Goal: Information Seeking & Learning: Check status

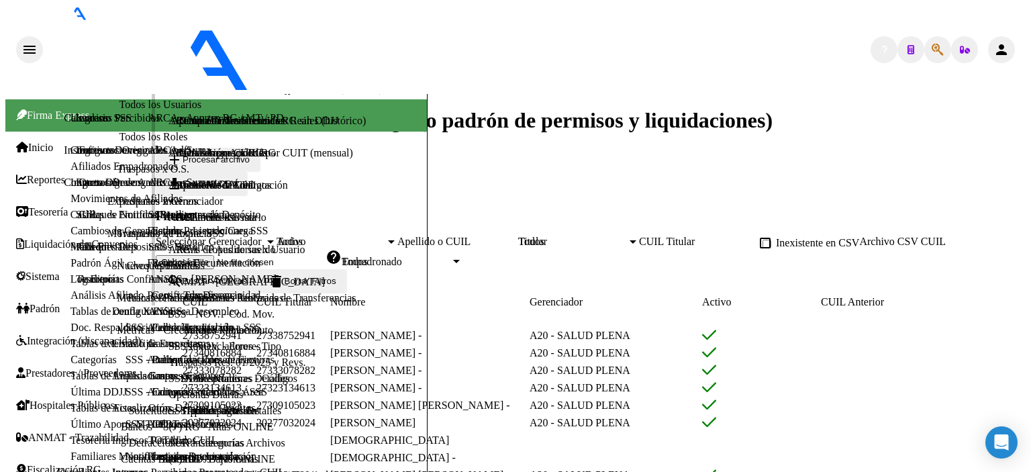
click at [71, 236] on link "Cambios de Gerenciador" at bounding box center [124, 230] width 107 height 11
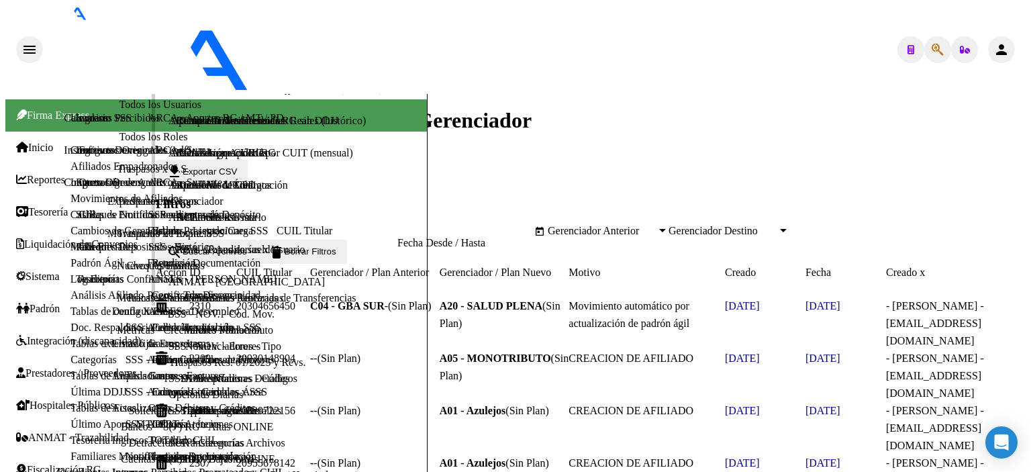
click at [71, 301] on link "Análisis Afiliado" at bounding box center [107, 294] width 73 height 11
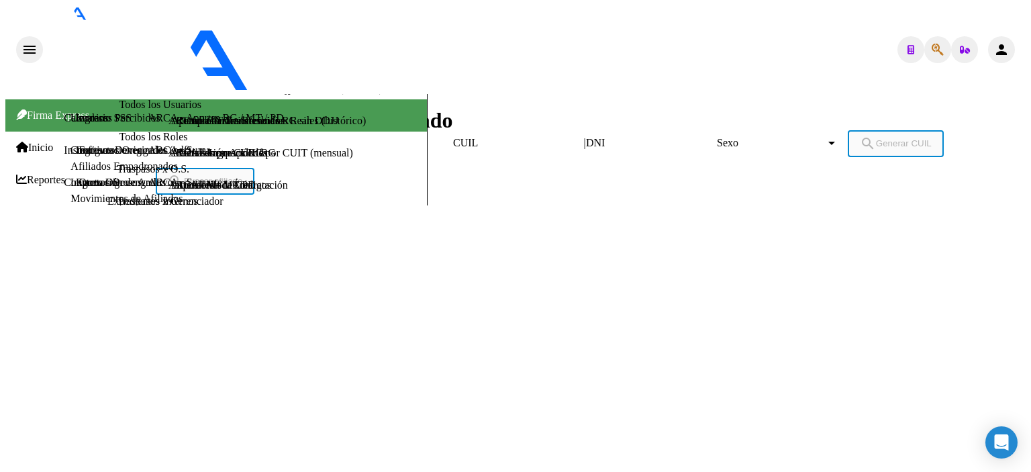
click at [586, 137] on input "DNI" at bounding box center [646, 143] width 121 height 12
type input "35213326"
click at [717, 137] on span "Sexo" at bounding box center [771, 143] width 109 height 12
click at [565, 263] on span "Femenino" at bounding box center [515, 278] width 1021 height 30
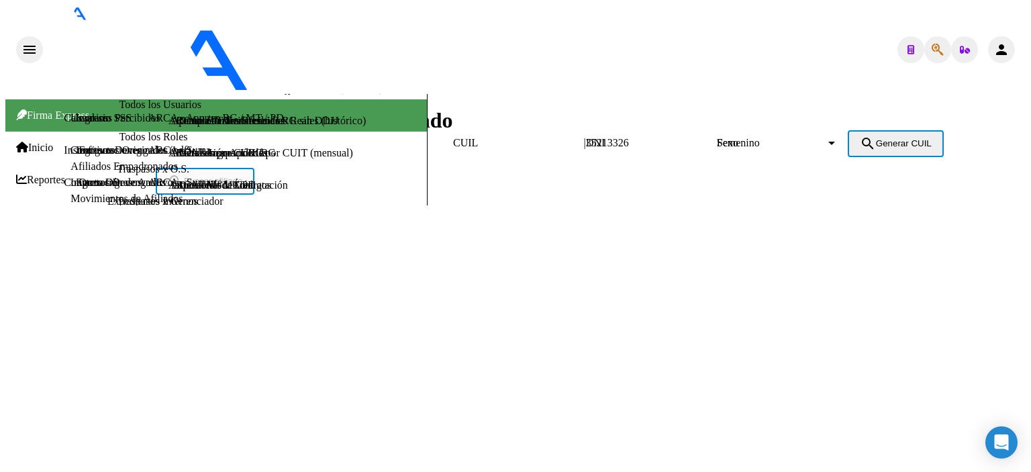
drag, startPoint x: 704, startPoint y: 123, endPoint x: 811, endPoint y: 123, distance: 107.4
click at [860, 138] on span "search Generar CUIL" at bounding box center [896, 143] width 72 height 10
type input "23-35213326-4"
click at [242, 176] on span "search Buscar afiliado" at bounding box center [205, 181] width 75 height 10
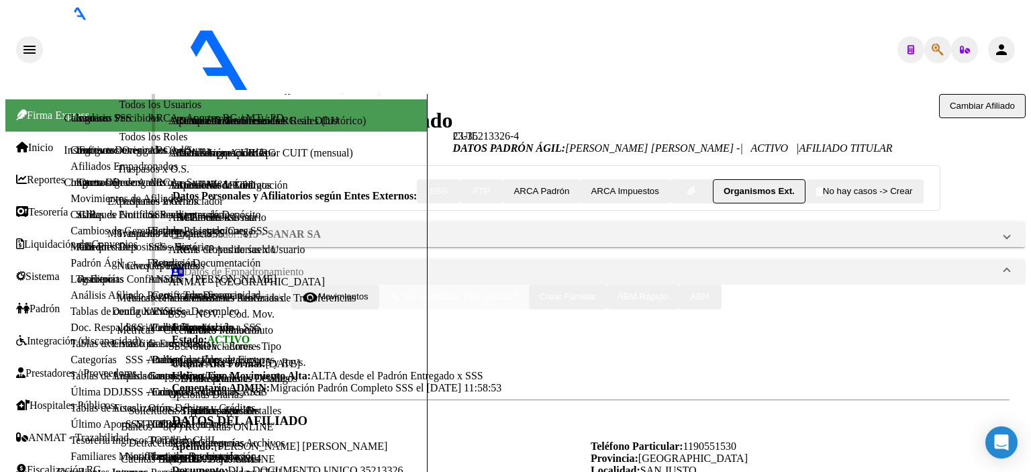
click at [103, 269] on link "Padrón Ágil" at bounding box center [97, 262] width 52 height 11
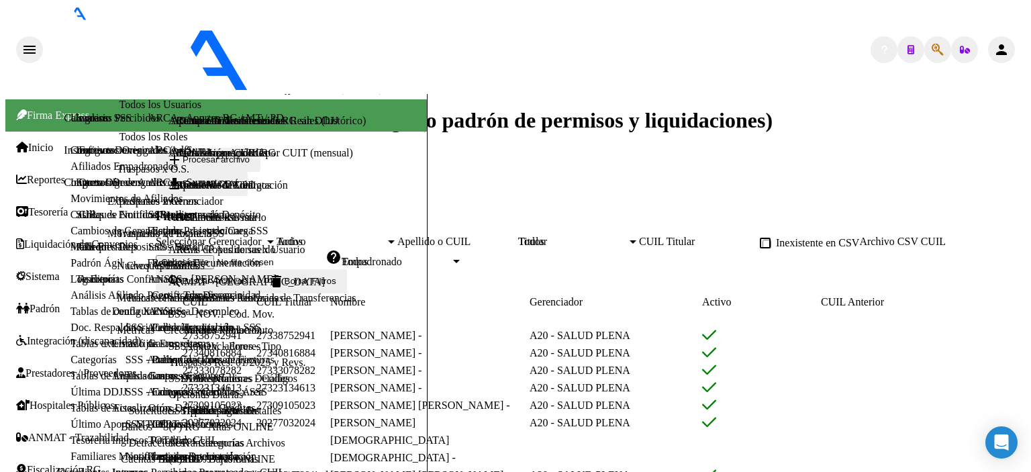
drag, startPoint x: 95, startPoint y: 377, endPoint x: 290, endPoint y: 254, distance: 230.3
click at [95, 301] on link "Análisis Afiliado" at bounding box center [107, 294] width 73 height 11
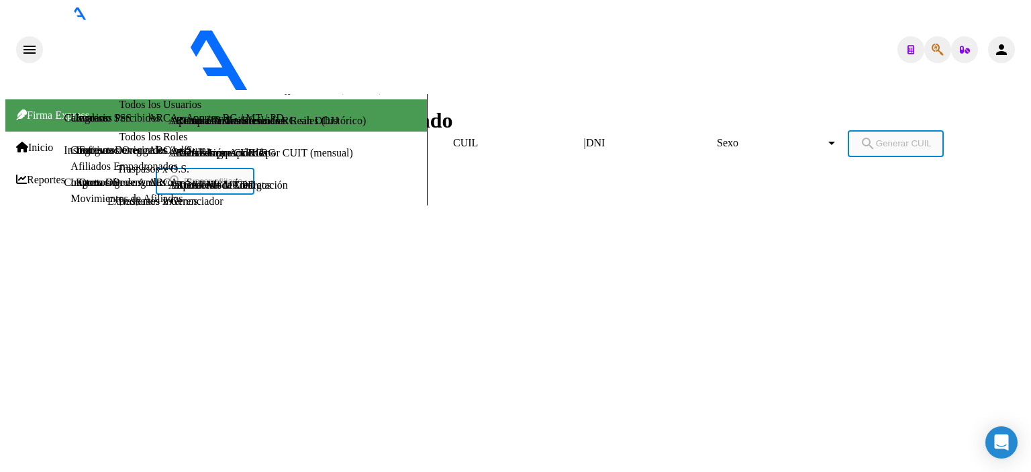
click at [586, 137] on input "DNI" at bounding box center [646, 143] width 121 height 12
type input "33551589"
click at [717, 137] on span "Sexo" at bounding box center [771, 143] width 109 height 12
click at [532, 233] on span "Masculino" at bounding box center [515, 248] width 1021 height 30
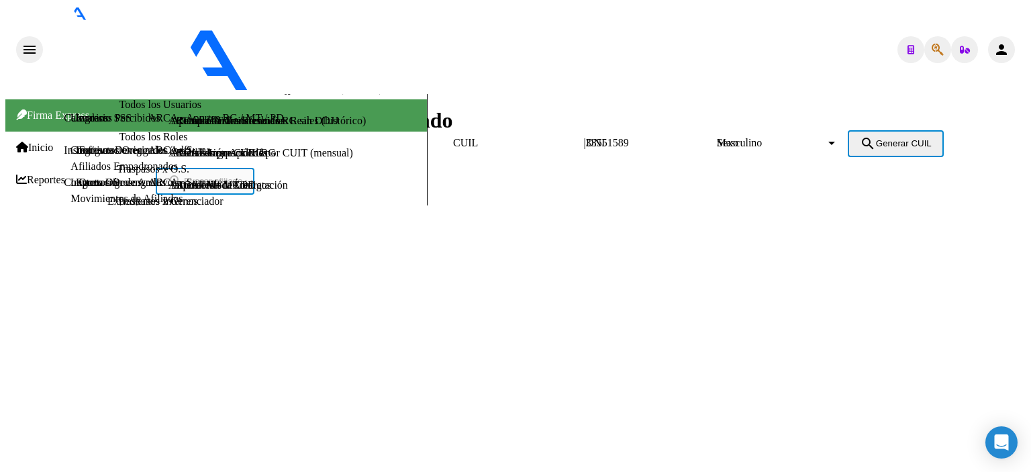
click at [860, 138] on span "search Generar CUIL" at bounding box center [896, 143] width 72 height 10
type input "20-33551589-8"
click at [242, 176] on span "search Buscar afiliado" at bounding box center [205, 181] width 75 height 10
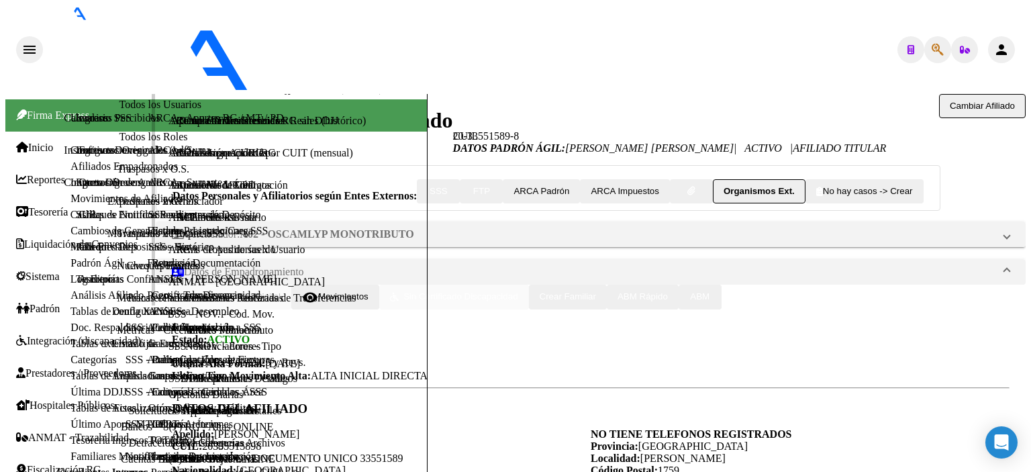
click at [71, 269] on link "Padrón Ágil" at bounding box center [97, 262] width 52 height 11
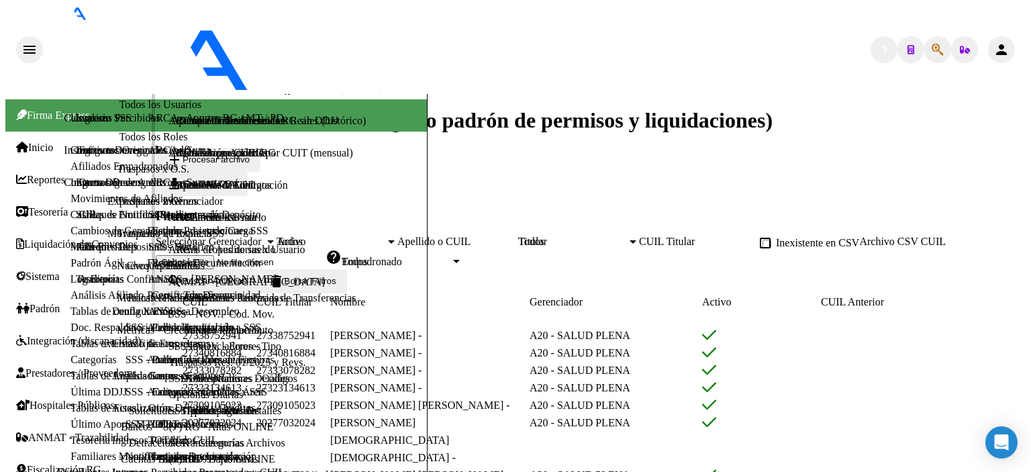
click at [71, 301] on link "Análisis Afiliado" at bounding box center [107, 294] width 73 height 11
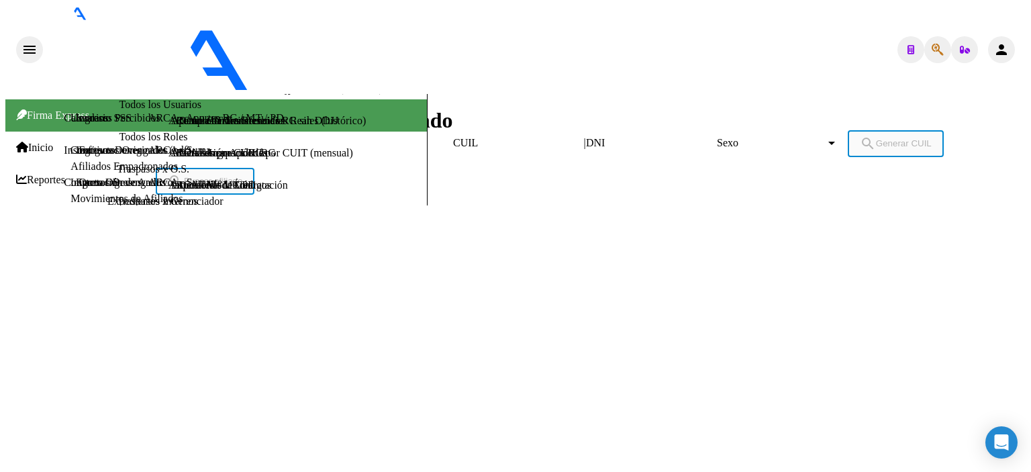
click at [586, 137] on input "DNI" at bounding box center [646, 143] width 121 height 12
type input "94273952"
click at [717, 137] on span "Sexo" at bounding box center [771, 143] width 109 height 12
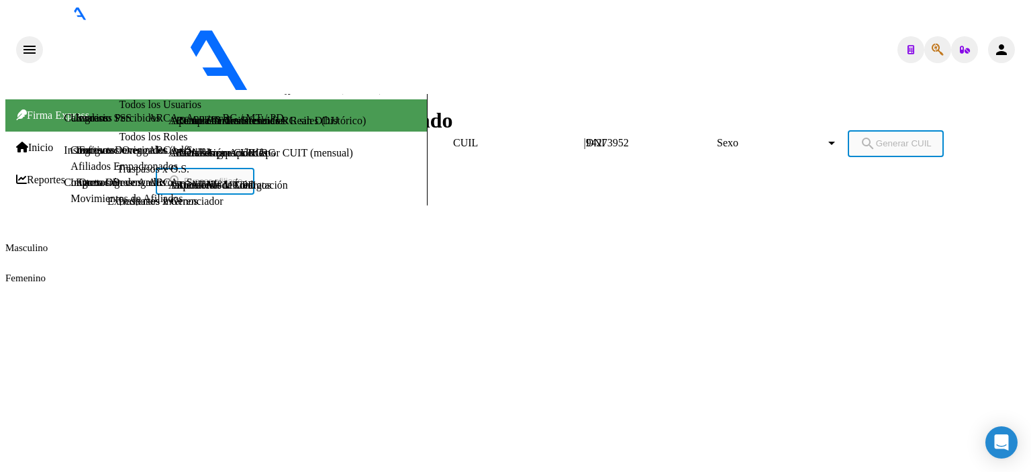
drag, startPoint x: 544, startPoint y: 142, endPoint x: 569, endPoint y: 136, distance: 26.1
click at [543, 233] on span "Masculino" at bounding box center [515, 248] width 1021 height 30
drag, startPoint x: 725, startPoint y: 126, endPoint x: 778, endPoint y: 126, distance: 52.4
click at [860, 138] on span "search Generar CUIL" at bounding box center [896, 143] width 72 height 10
type input "20-94273952-5"
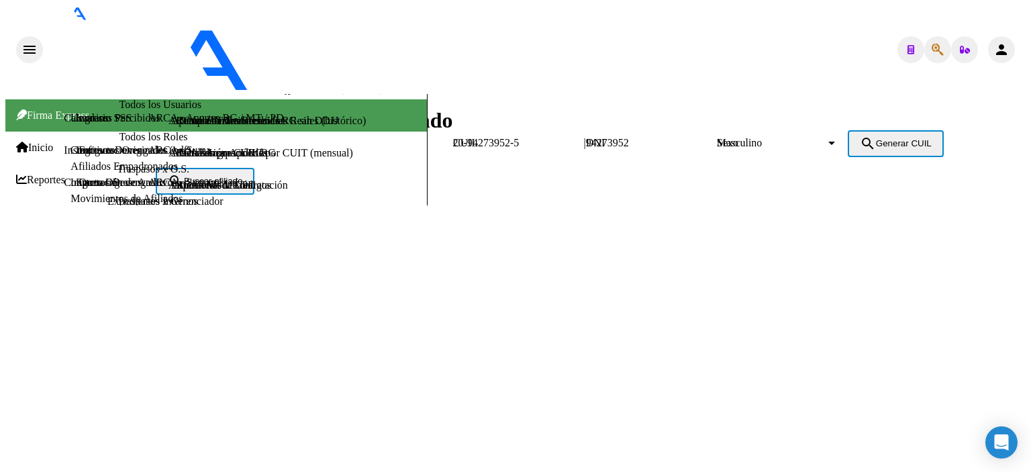
click at [242, 176] on span "search Buscar afiliado" at bounding box center [205, 181] width 75 height 10
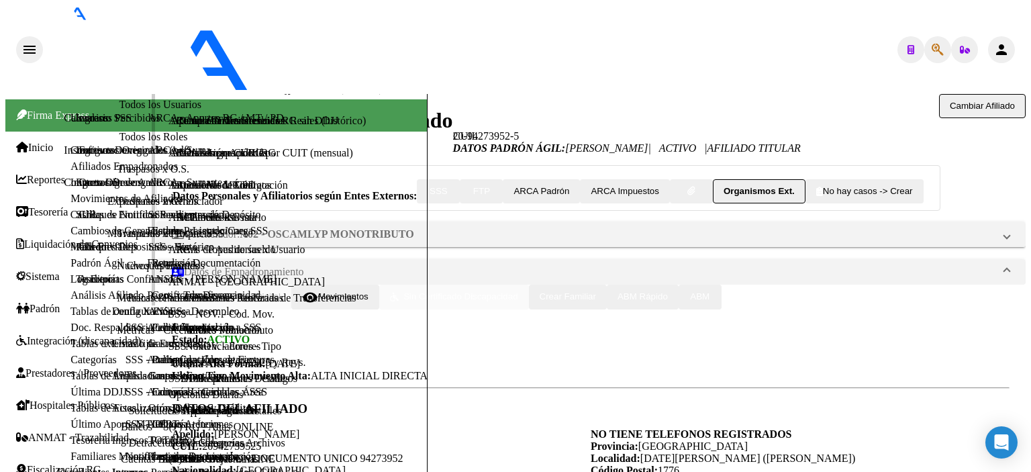
click at [73, 269] on link "Padrón Ágil" at bounding box center [97, 262] width 52 height 11
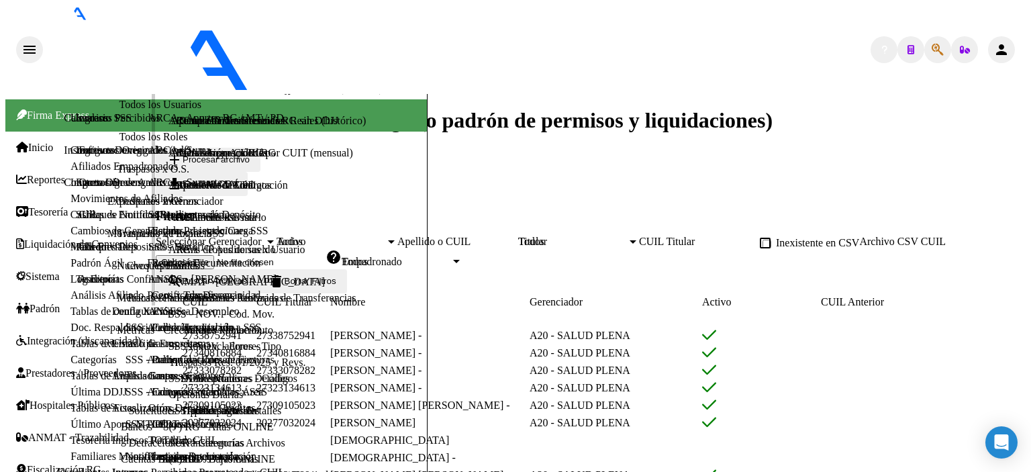
click at [75, 301] on link "Análisis Afiliado" at bounding box center [107, 294] width 73 height 11
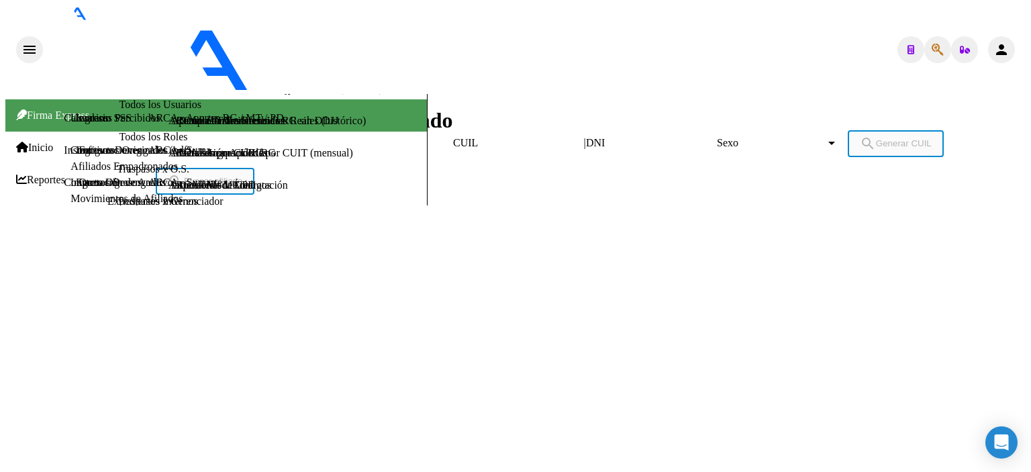
click at [586, 137] on input "DNI" at bounding box center [646, 143] width 121 height 12
type input "40428412"
click at [717, 137] on span "Sexo" at bounding box center [771, 143] width 109 height 12
click at [540, 233] on span "Masculino" at bounding box center [515, 248] width 1021 height 30
drag, startPoint x: 733, startPoint y: 126, endPoint x: 834, endPoint y: 123, distance: 101.4
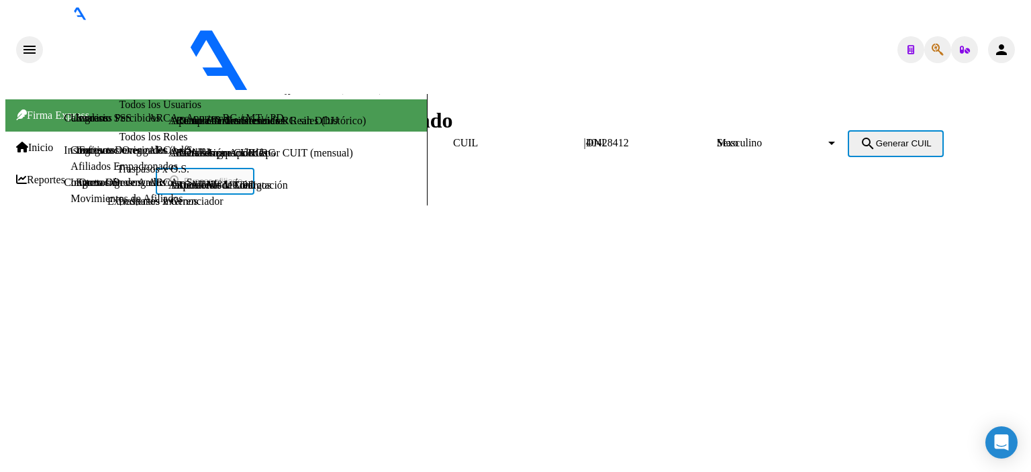
click at [860, 138] on span "search Generar CUIL" at bounding box center [896, 143] width 72 height 10
type input "20-40428412-7"
click at [242, 176] on span "search Buscar afiliado" at bounding box center [205, 181] width 75 height 10
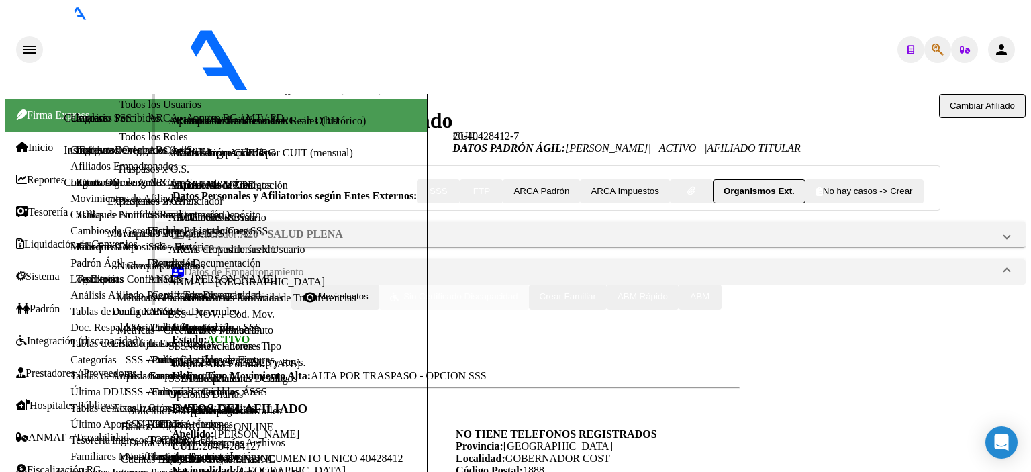
click at [71, 269] on link "Padrón Ágil" at bounding box center [97, 262] width 52 height 11
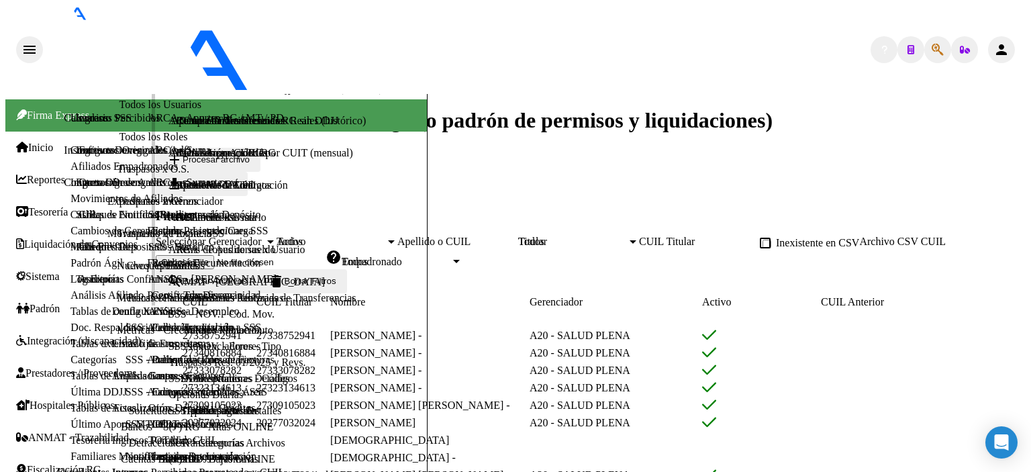
drag, startPoint x: 51, startPoint y: 381, endPoint x: 226, endPoint y: 289, distance: 197.9
click at [71, 301] on link "Análisis Afiliado" at bounding box center [107, 294] width 73 height 11
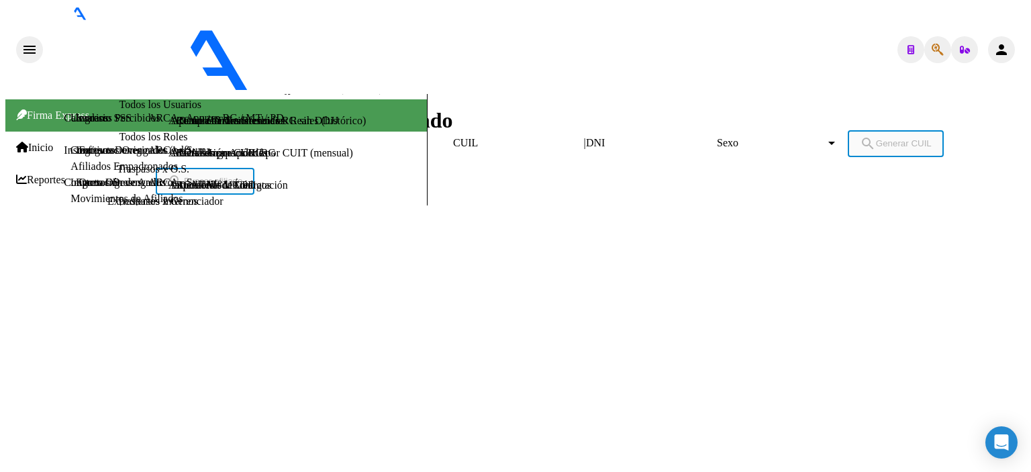
click at [586, 137] on input "DNI" at bounding box center [646, 143] width 121 height 12
type input "94847263"
click at [717, 137] on span "Sexo" at bounding box center [771, 143] width 109 height 12
click at [548, 233] on span "Masculino" at bounding box center [515, 248] width 1021 height 30
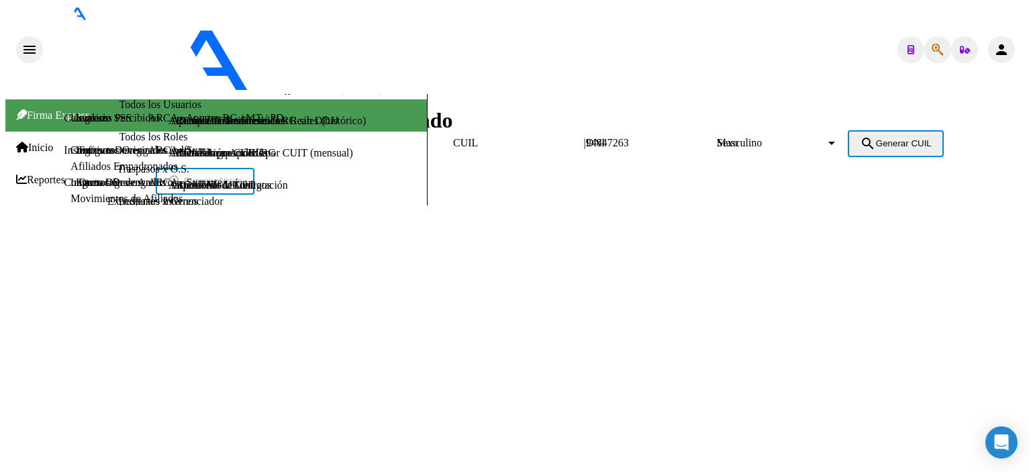
click at [860, 138] on span "search Generar CUIL" at bounding box center [896, 143] width 72 height 10
type input "20-94847263-6"
click at [254, 168] on button "search Buscar afiliado" at bounding box center [205, 181] width 99 height 27
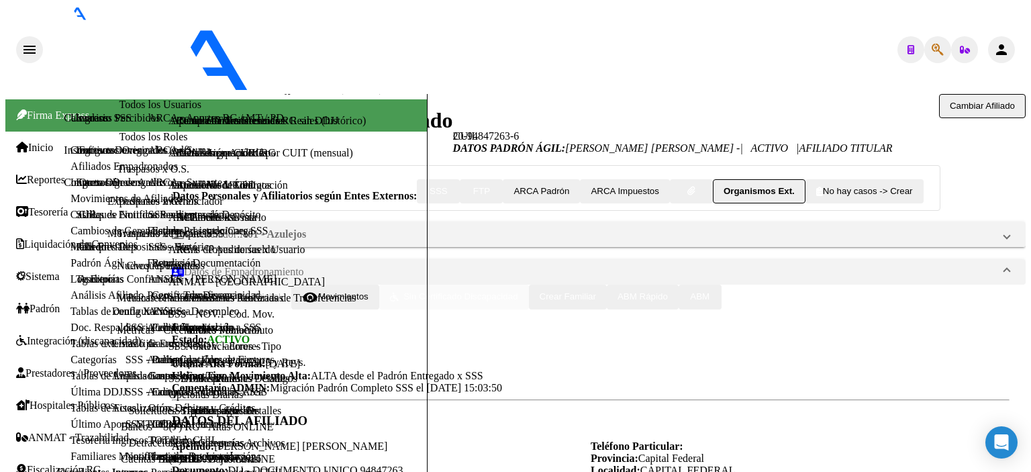
scroll to position [67, 0]
click at [85, 269] on link "Padrón Ágil" at bounding box center [97, 262] width 52 height 11
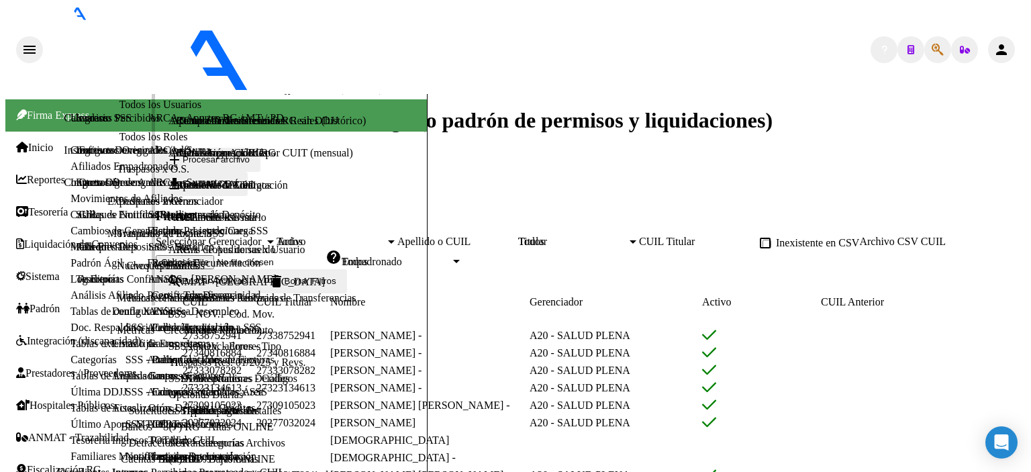
click at [71, 301] on link "Análisis Afiliado" at bounding box center [107, 294] width 73 height 11
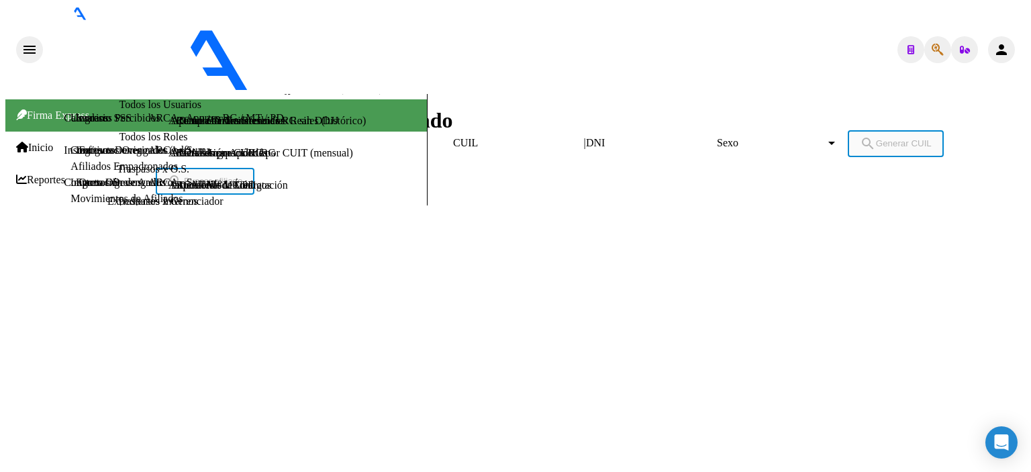
click at [586, 137] on input "DNI" at bounding box center [646, 143] width 121 height 12
type input "70135007"
click at [717, 137] on span "Sexo" at bounding box center [771, 143] width 109 height 12
click at [551, 233] on span "Masculino" at bounding box center [515, 248] width 1021 height 30
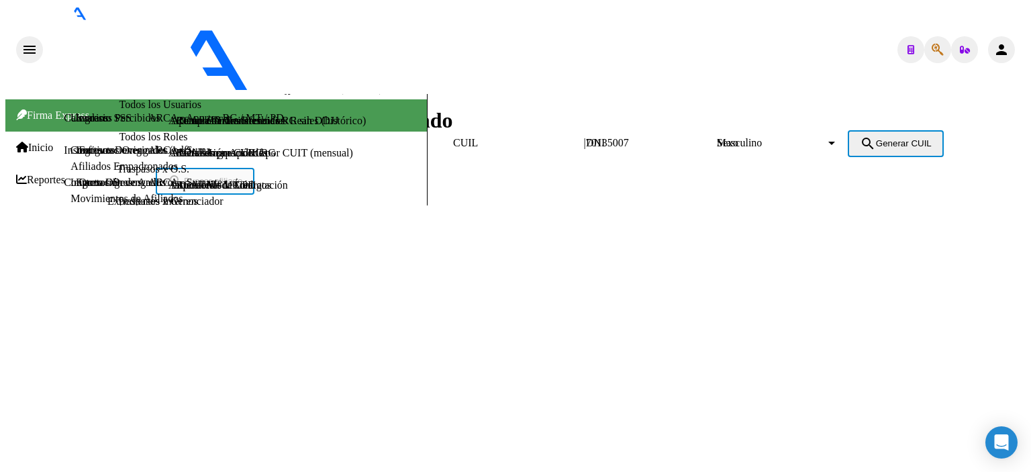
drag, startPoint x: 719, startPoint y: 123, endPoint x: 765, endPoint y: 122, distance: 45.7
click at [860, 138] on span "search Generar CUIL" at bounding box center [896, 143] width 72 height 10
type input "20-70135007-4"
click at [242, 176] on span "search Buscar afiliado" at bounding box center [205, 181] width 75 height 10
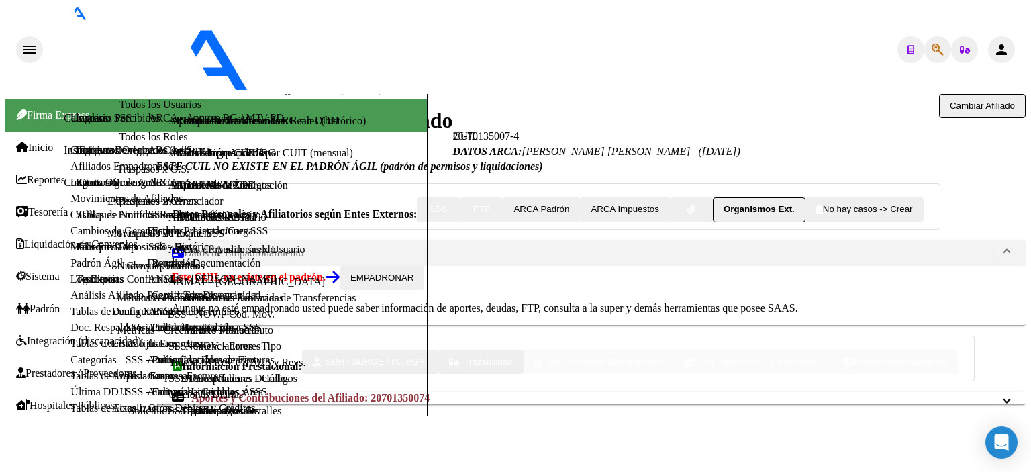
scroll to position [165, 0]
click at [417, 197] on button "SSS" at bounding box center [438, 209] width 43 height 24
click at [556, 471] on div at bounding box center [515, 477] width 1021 height 0
click at [71, 269] on link "Padrón Ágil" at bounding box center [97, 262] width 52 height 11
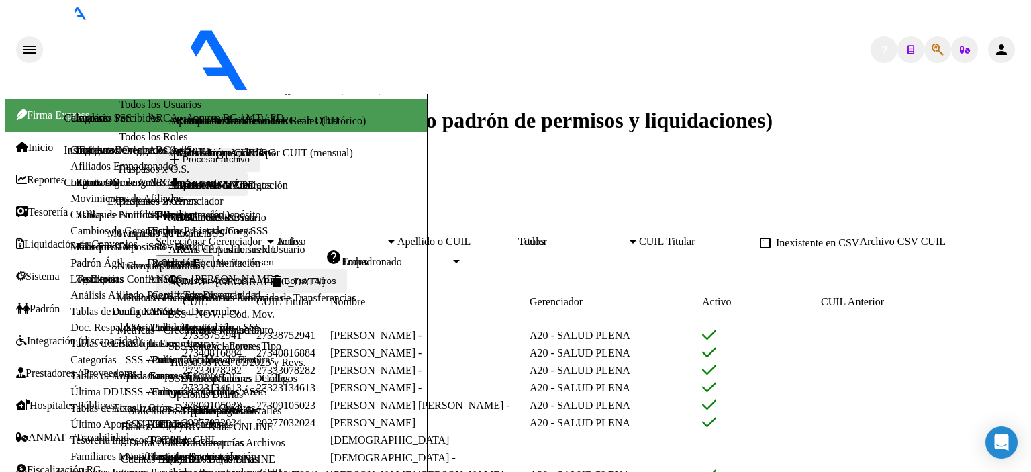
drag, startPoint x: 60, startPoint y: 377, endPoint x: 285, endPoint y: 259, distance: 254.4
click at [71, 301] on link "Análisis Afiliado" at bounding box center [107, 294] width 73 height 11
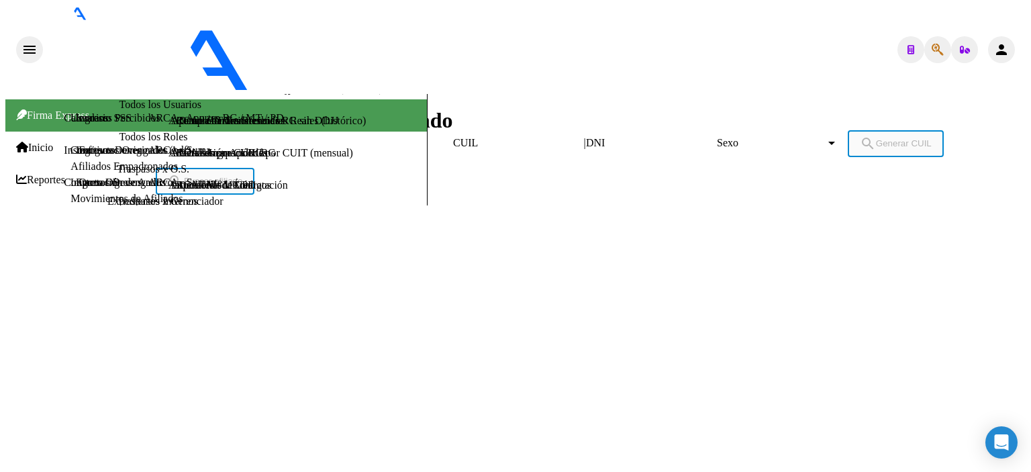
click at [586, 137] on div "DNI" at bounding box center [646, 143] width 121 height 12
click at [586, 137] on input "DNI" at bounding box center [646, 143] width 121 height 12
type input "33982172"
click at [717, 137] on span "Sexo" at bounding box center [771, 143] width 109 height 12
click at [549, 263] on span "Femenino" at bounding box center [515, 278] width 1021 height 30
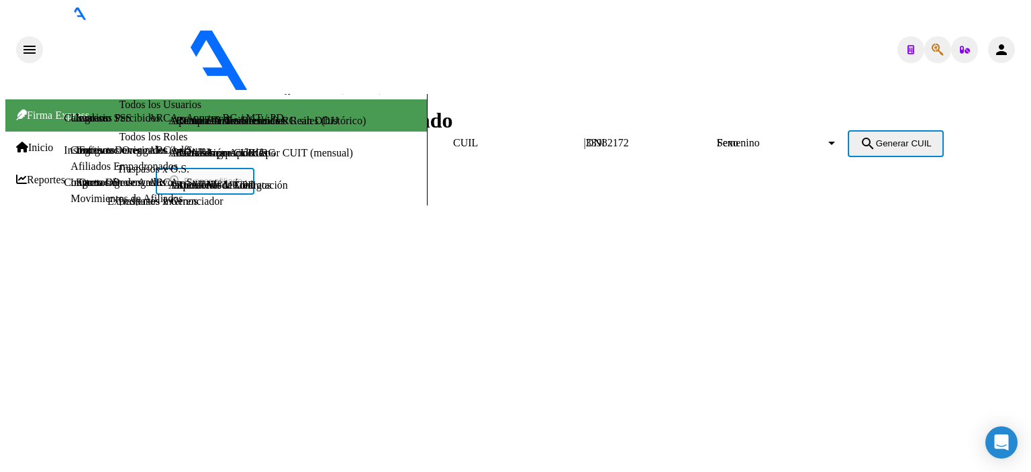
click at [848, 130] on button "search Generar CUIL" at bounding box center [896, 143] width 96 height 27
type input "27-33982172-6"
click at [242, 176] on span "search Buscar afiliado" at bounding box center [205, 181] width 75 height 10
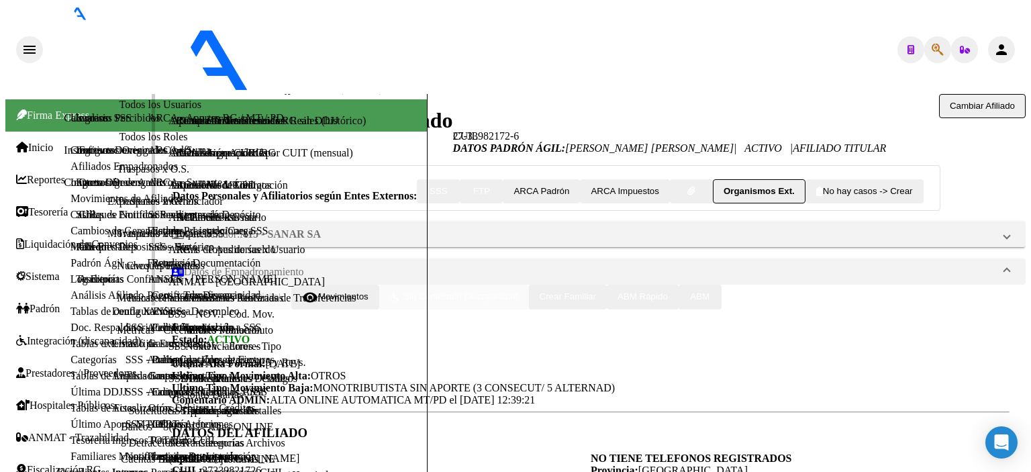
click at [77, 269] on link "Padrón Ágil" at bounding box center [97, 262] width 52 height 11
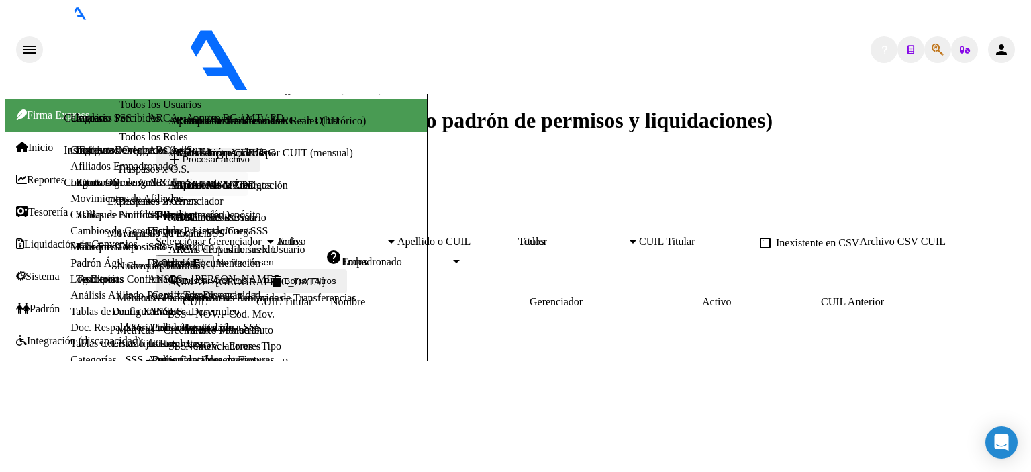
drag, startPoint x: 80, startPoint y: 376, endPoint x: 291, endPoint y: 271, distance: 236.3
click at [81, 301] on link "Análisis Afiliado" at bounding box center [107, 294] width 73 height 11
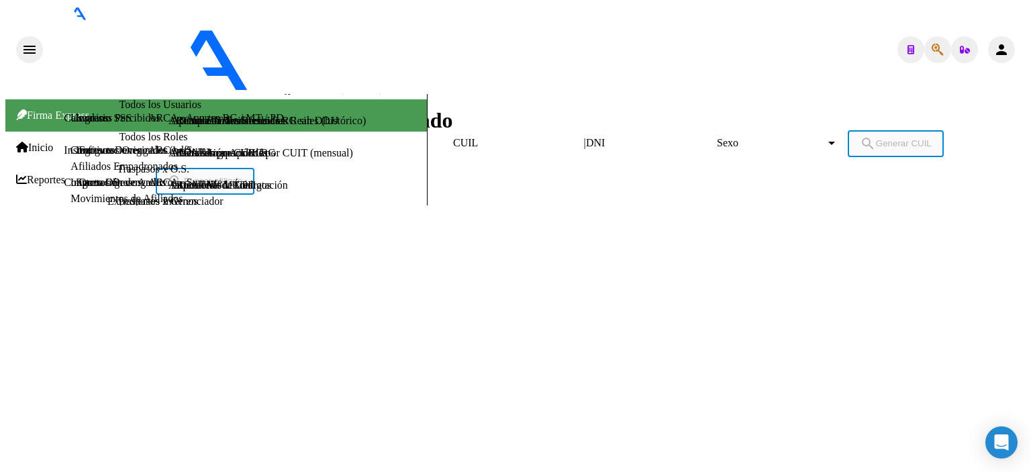
click at [586, 137] on input "DNI" at bounding box center [646, 143] width 121 height 12
type input "18537723"
click at [717, 137] on span "Sexo" at bounding box center [771, 143] width 109 height 12
click at [553, 263] on span "Femenino" at bounding box center [515, 278] width 1021 height 30
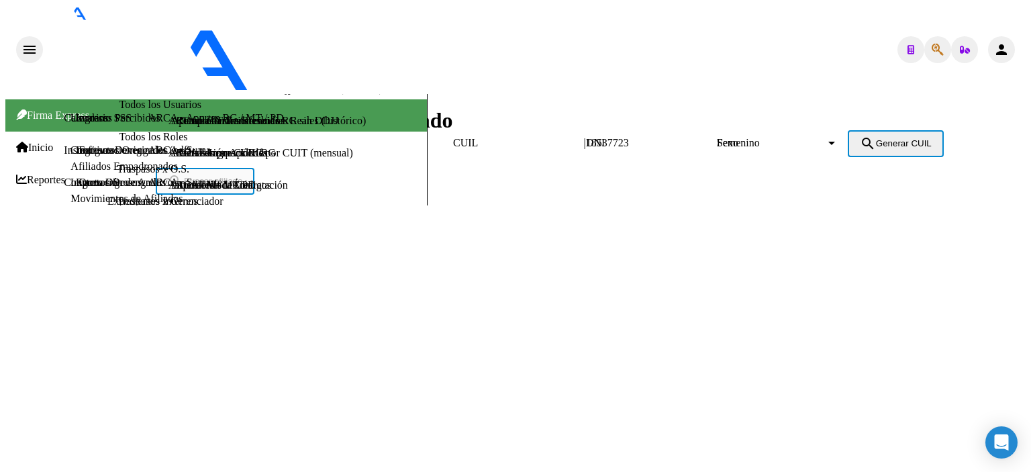
click at [860, 138] on span "search Generar CUIL" at bounding box center [896, 143] width 72 height 10
type input "27-18537723-2"
click at [242, 176] on span "search Buscar afiliado" at bounding box center [205, 181] width 75 height 10
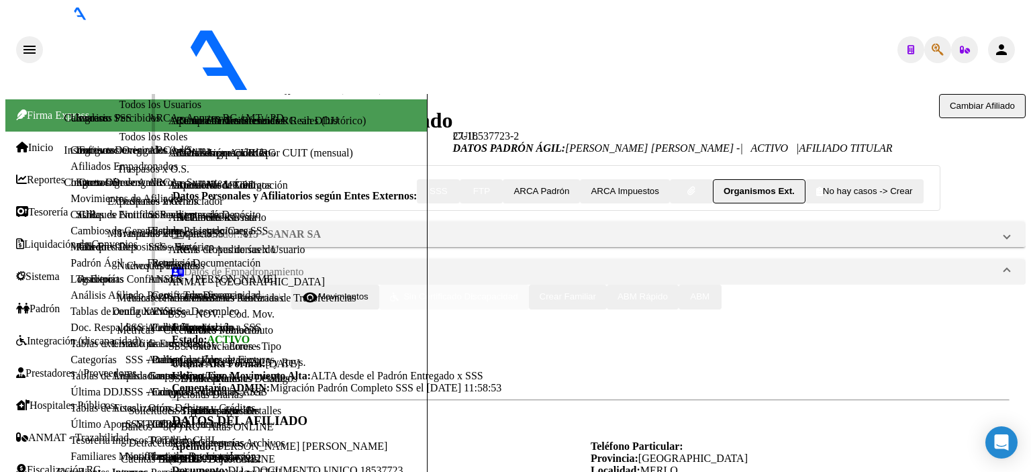
click at [74, 269] on link "Padrón Ágil" at bounding box center [97, 262] width 52 height 11
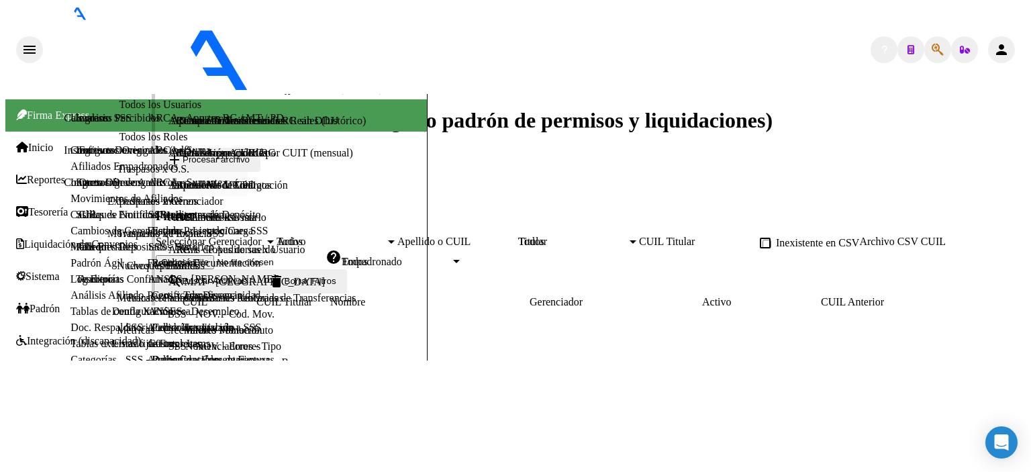
click at [79, 301] on link "Análisis Afiliado" at bounding box center [107, 294] width 73 height 11
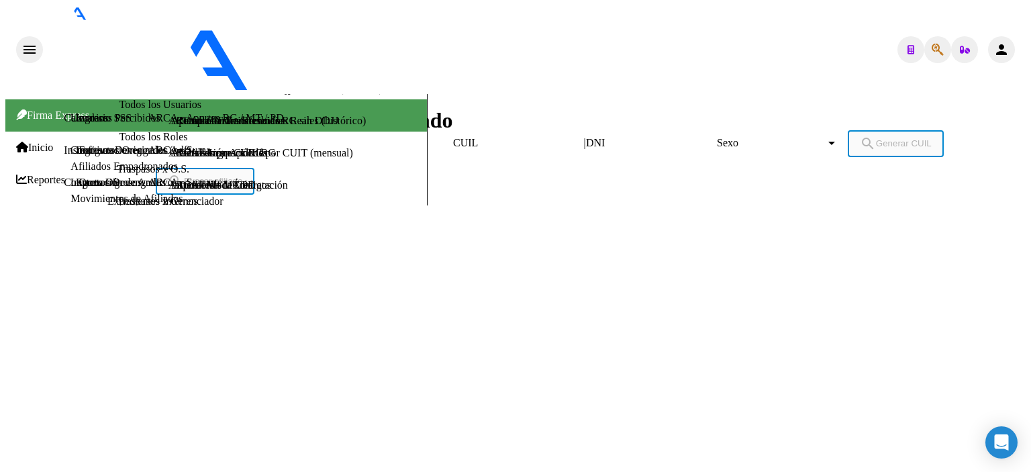
click at [586, 137] on input "DNI" at bounding box center [646, 143] width 121 height 12
type input "50767127"
click at [717, 137] on div "Sexo Sexo" at bounding box center [777, 143] width 121 height 12
click at [543, 233] on span "Masculino" at bounding box center [515, 248] width 1021 height 30
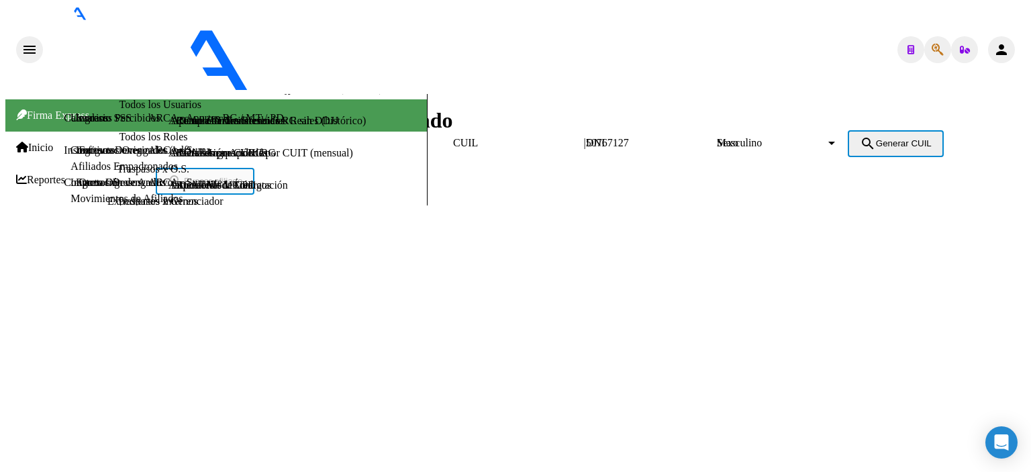
click at [848, 130] on button "search Generar CUIL" at bounding box center [896, 143] width 96 height 27
type input "20-50767127-7"
click at [242, 176] on span "search Buscar afiliado" at bounding box center [205, 181] width 75 height 10
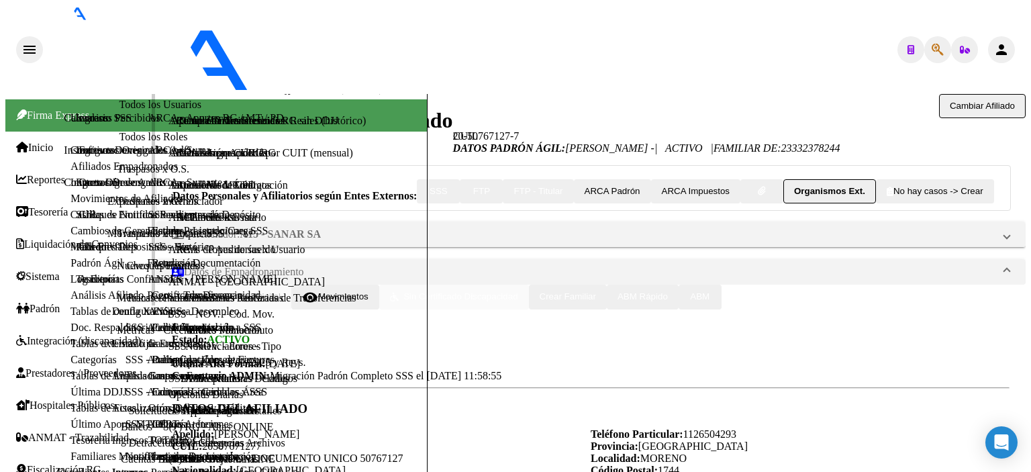
click at [71, 269] on link "Padrón Ágil" at bounding box center [97, 262] width 52 height 11
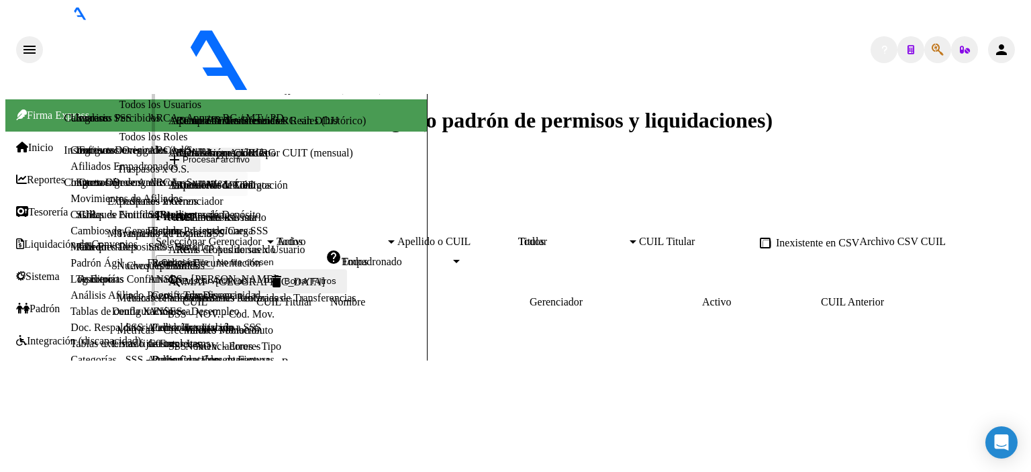
click at [71, 301] on link "Análisis Afiliado" at bounding box center [107, 294] width 73 height 11
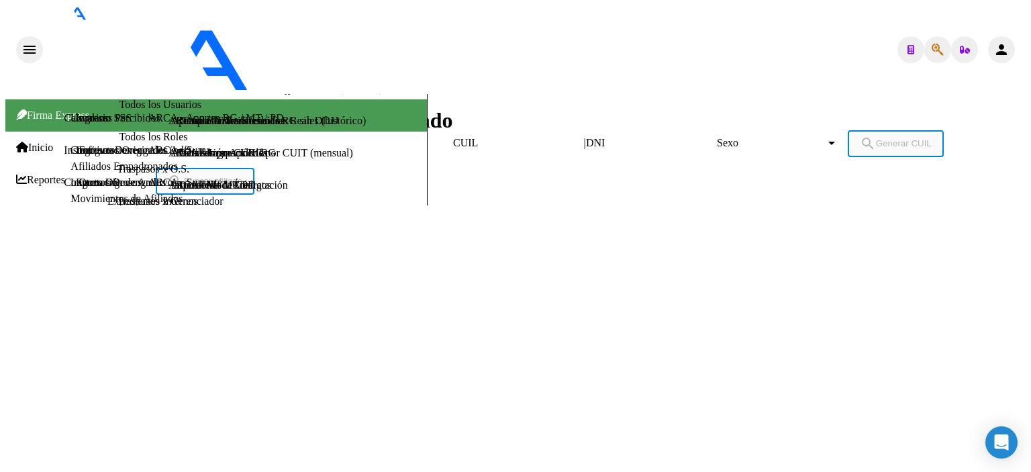
click at [586, 137] on input "DNI" at bounding box center [646, 143] width 121 height 12
type input "94273952"
click at [717, 137] on span "Sexo" at bounding box center [771, 143] width 109 height 12
click at [534, 233] on span "Masculino" at bounding box center [515, 248] width 1021 height 30
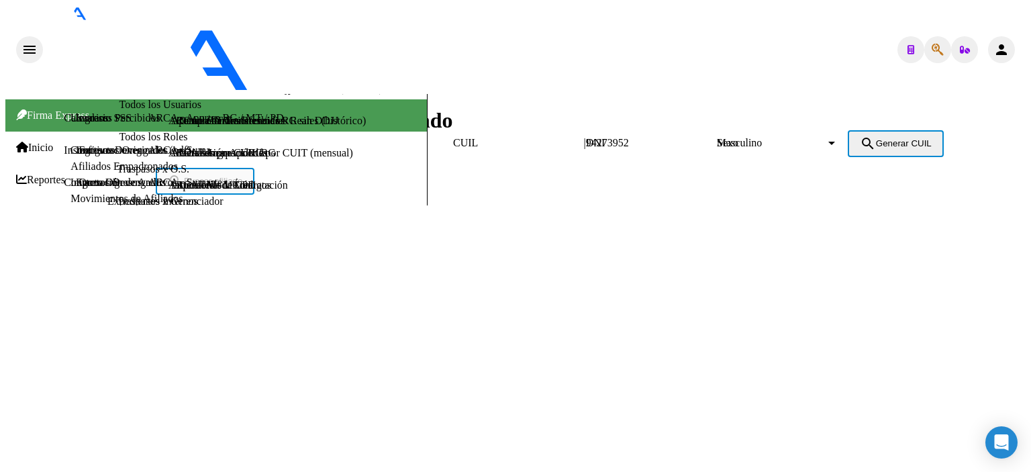
click at [860, 136] on mat-icon "search" at bounding box center [868, 144] width 16 height 16
type input "20-94273952-5"
click at [254, 168] on button "search Buscar afiliado" at bounding box center [205, 181] width 99 height 27
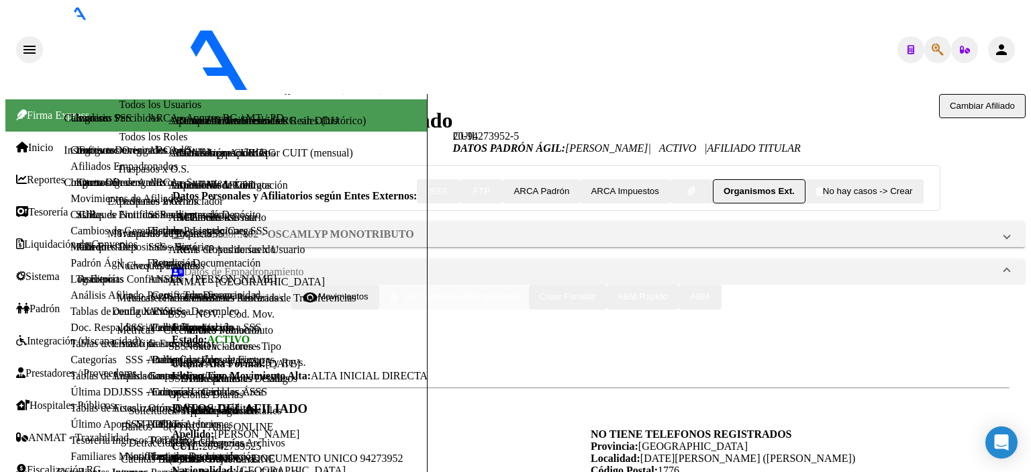
scroll to position [67, 0]
click at [73, 269] on link "Padrón Ágil" at bounding box center [97, 262] width 52 height 11
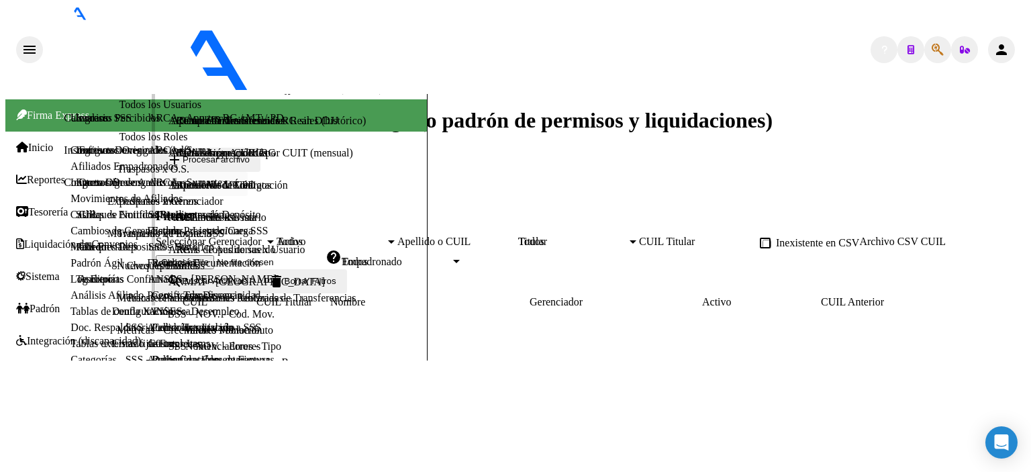
click at [73, 301] on link "Análisis Afiliado" at bounding box center [107, 294] width 73 height 11
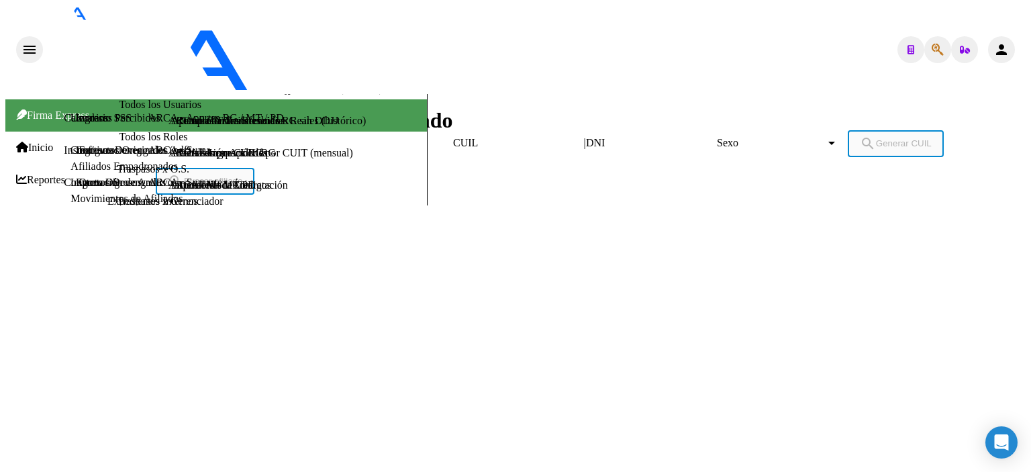
click at [586, 137] on input "DNI" at bounding box center [646, 143] width 121 height 12
type input "28457334"
click at [717, 137] on span "Sexo" at bounding box center [771, 143] width 109 height 12
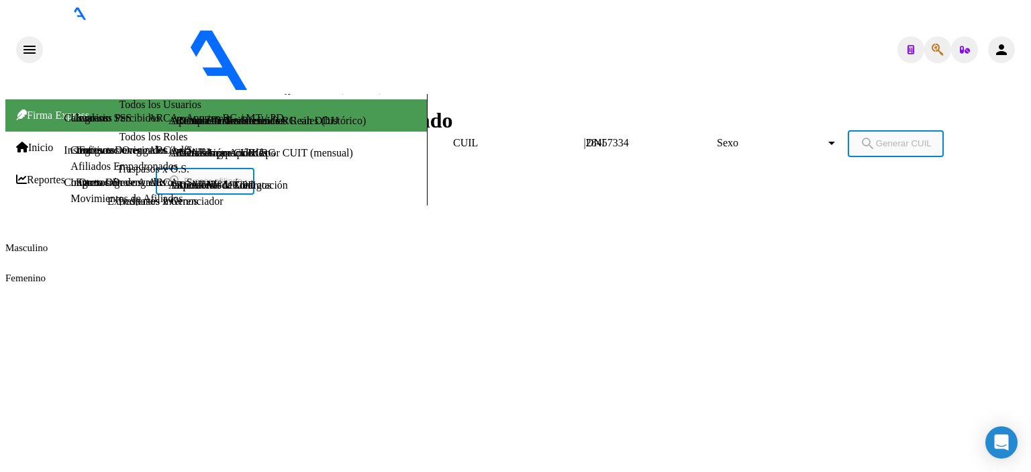
click at [586, 263] on span "Femenino" at bounding box center [515, 278] width 1021 height 30
click at [848, 138] on button "search Generar CUIL" at bounding box center [896, 143] width 96 height 27
type input "27-28457334-5"
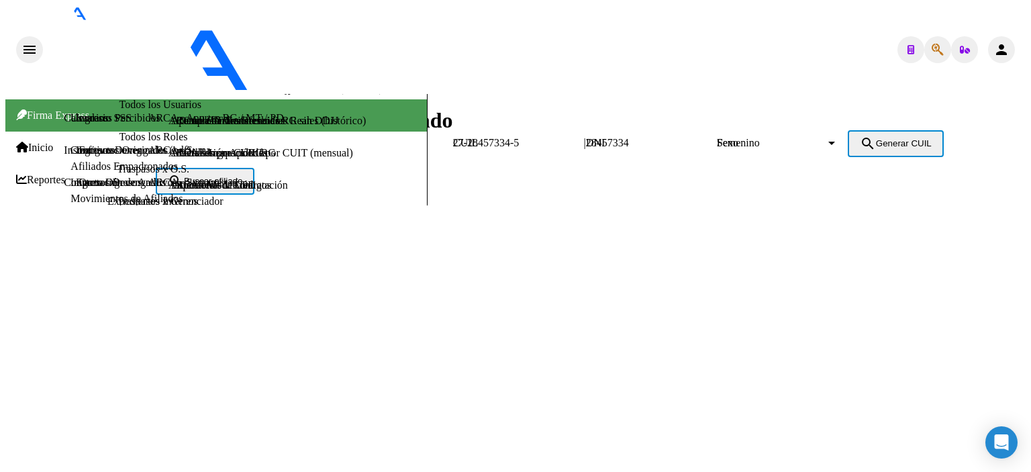
click at [242, 176] on span "search Buscar afiliado" at bounding box center [205, 181] width 75 height 10
